Goal: Use online tool/utility: Utilize a website feature to perform a specific function

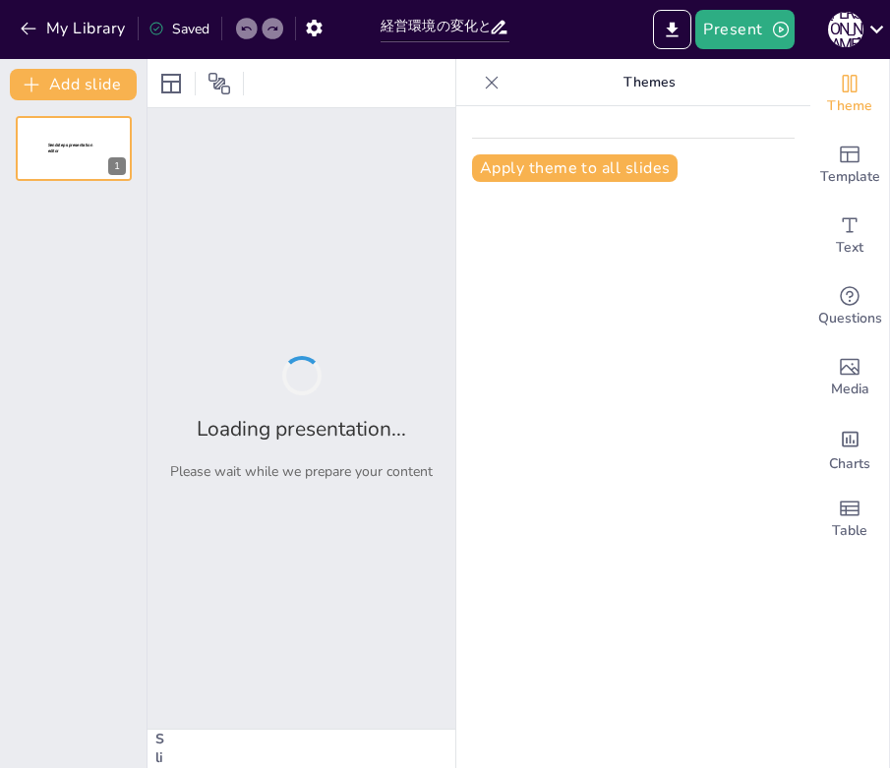
type input "経営環境の変化と企業戦略の適応"
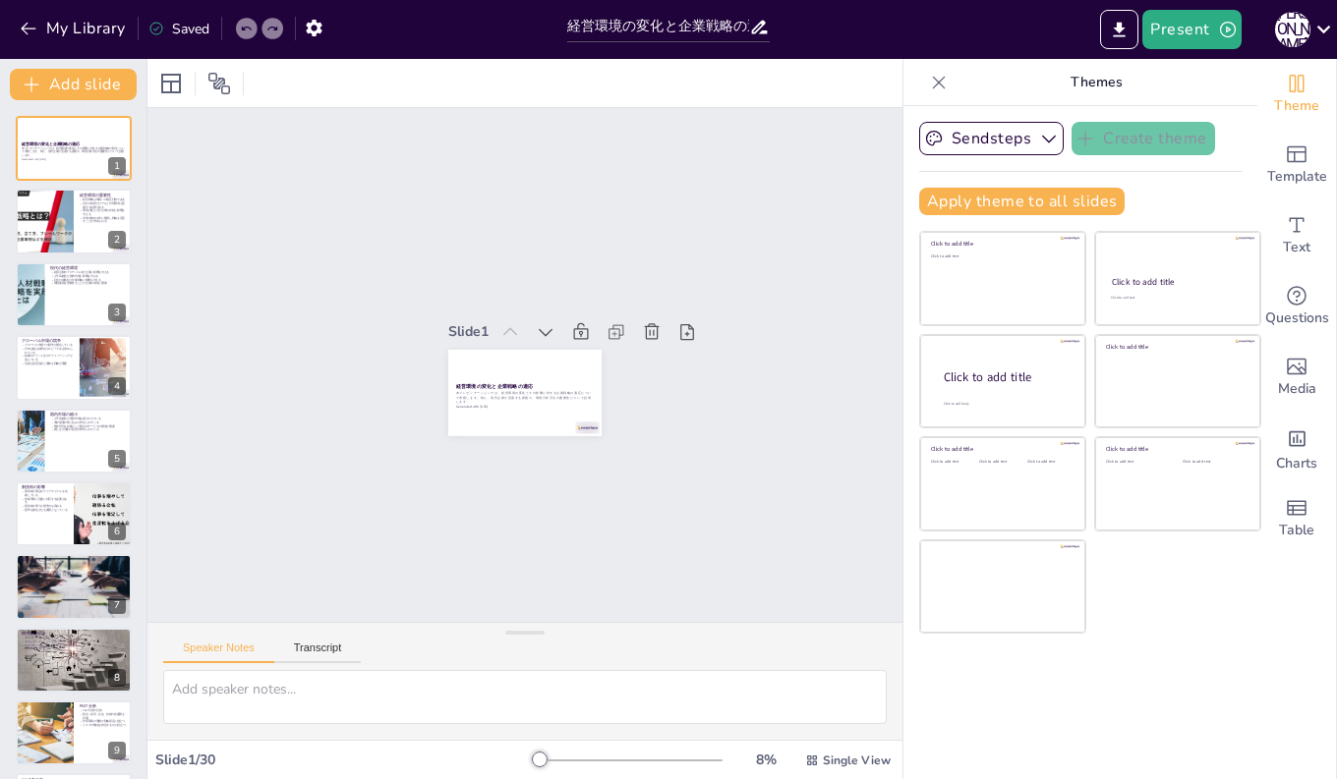
checkbox input "true"
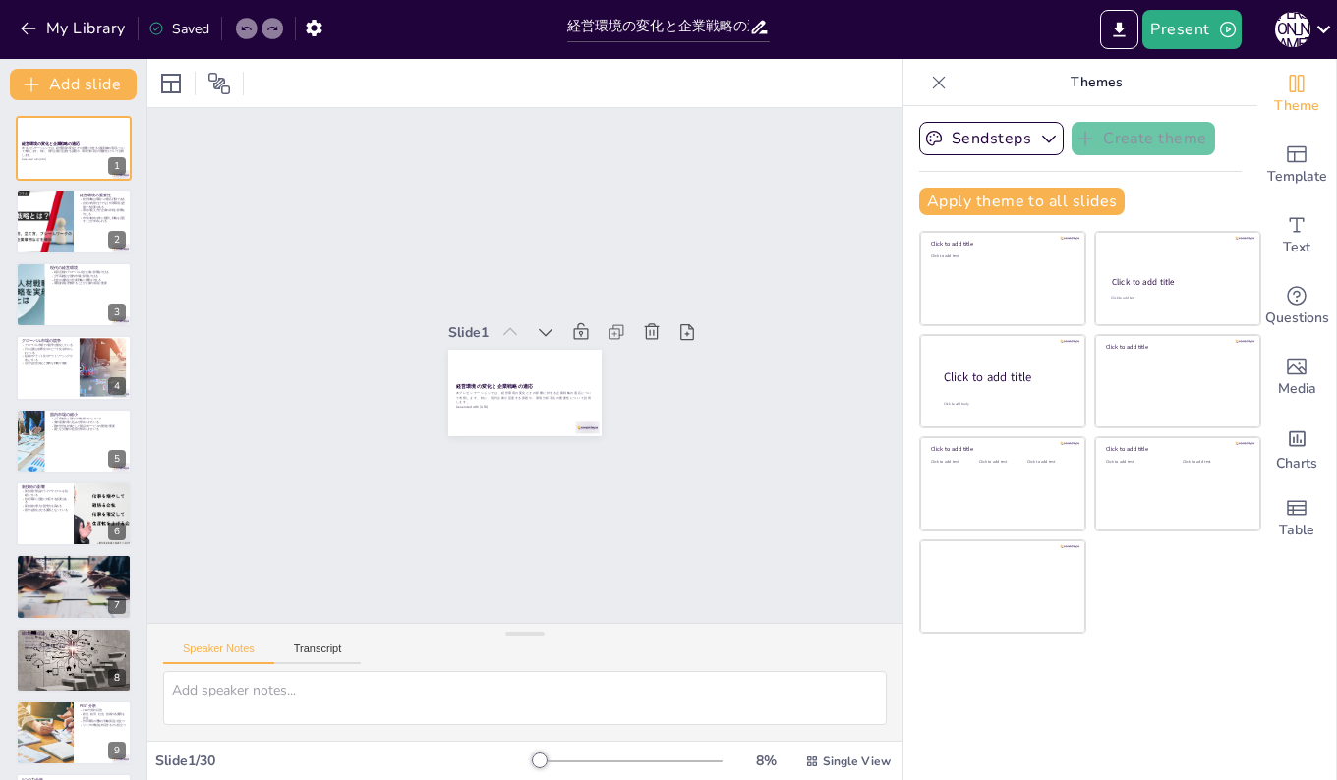
checkbox input "true"
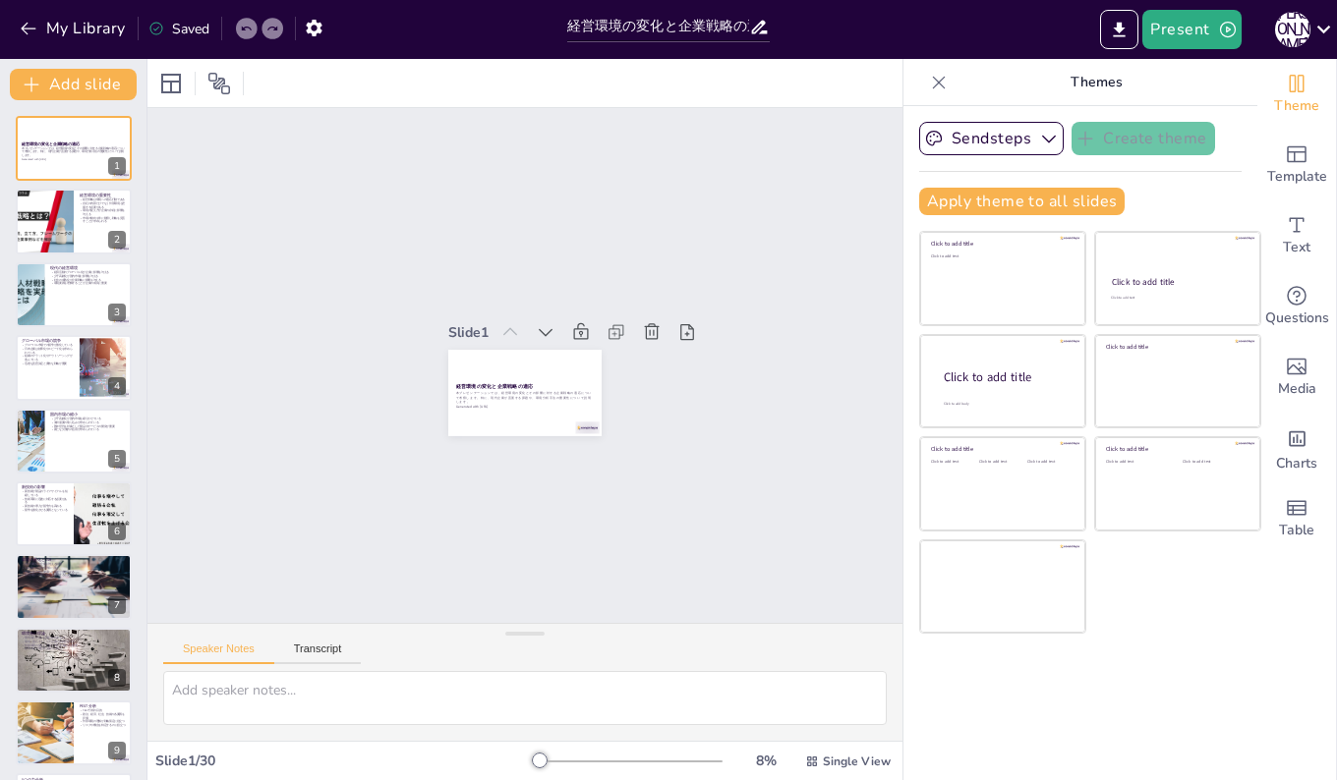
checkbox input "true"
